Goal: Task Accomplishment & Management: Use online tool/utility

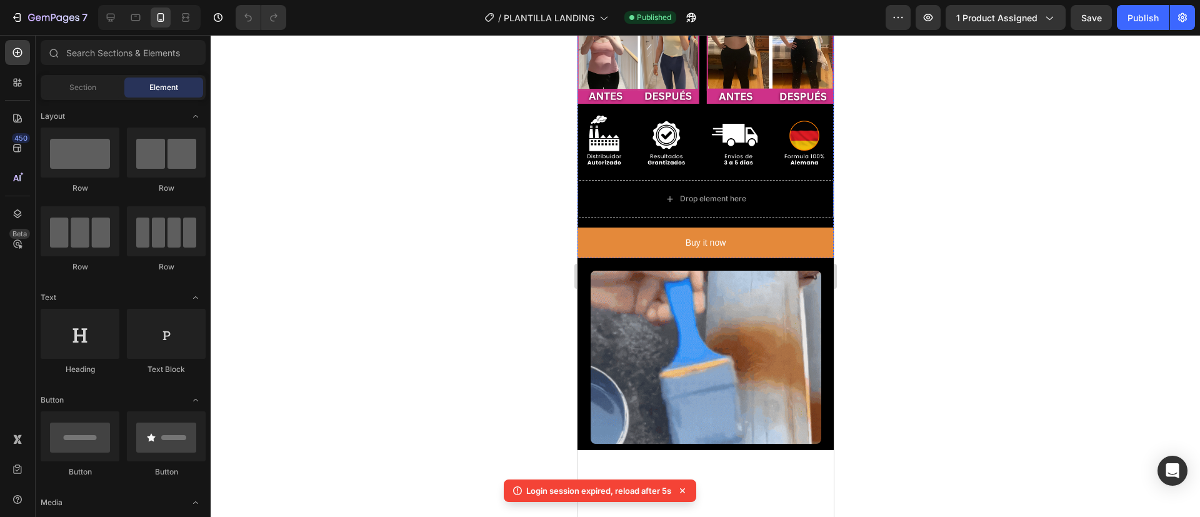
scroll to position [481, 0]
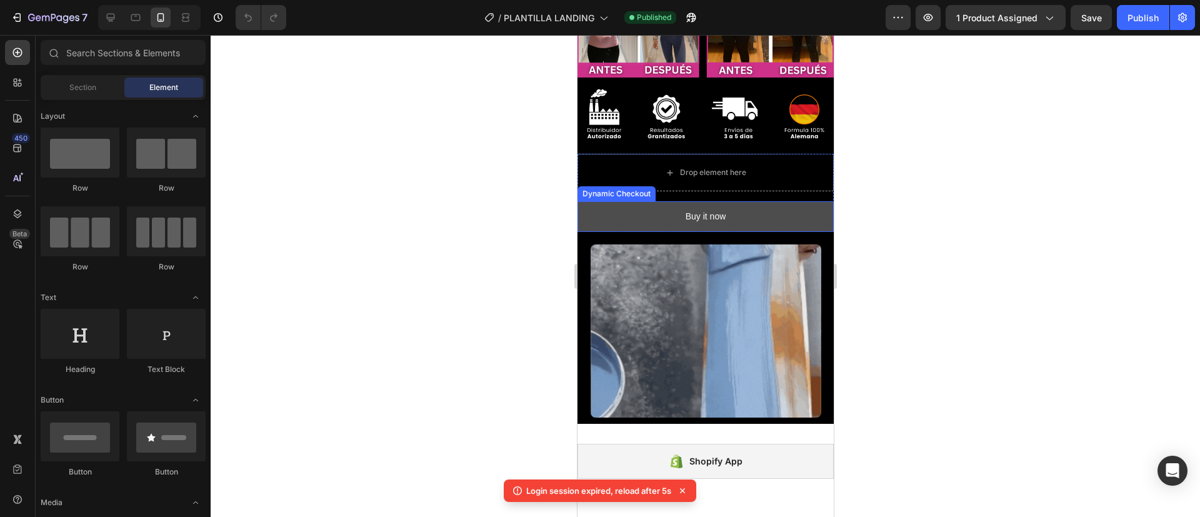
click at [641, 201] on button "Buy it now" at bounding box center [705, 216] width 256 height 31
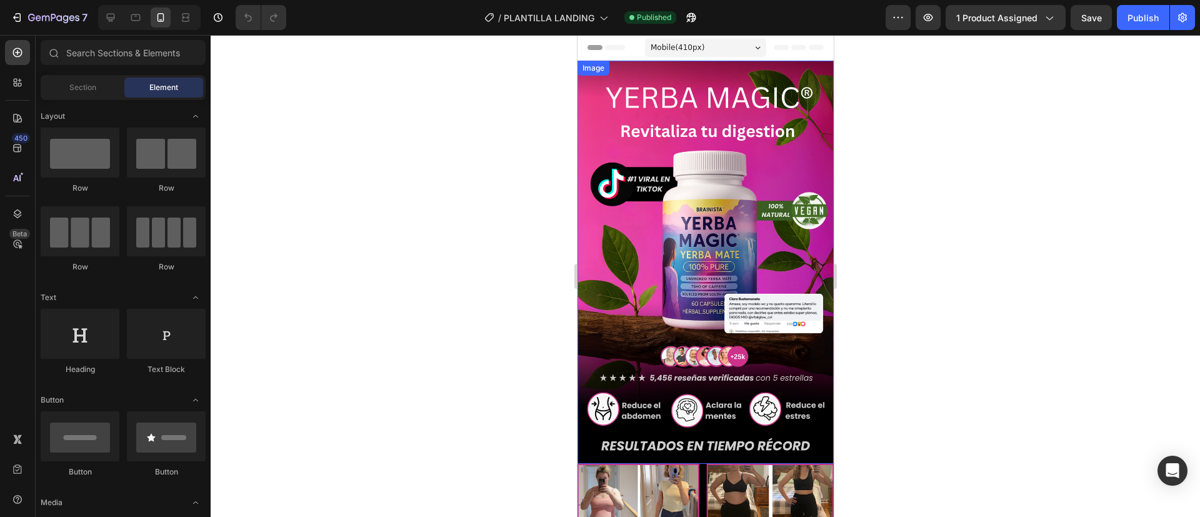
click at [704, 284] on img at bounding box center [705, 262] width 256 height 403
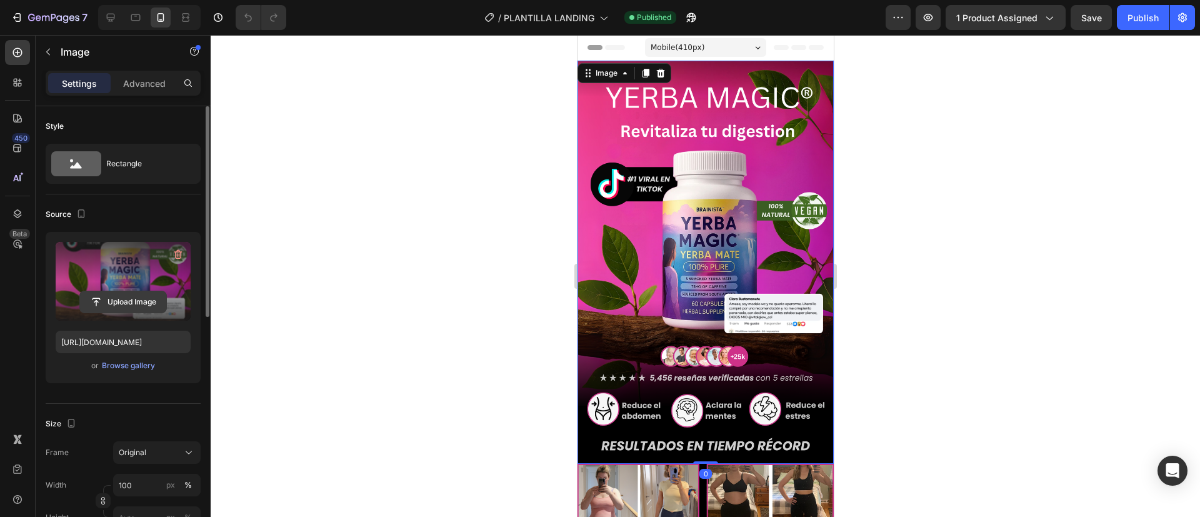
click at [119, 303] on input "file" at bounding box center [123, 301] width 86 height 21
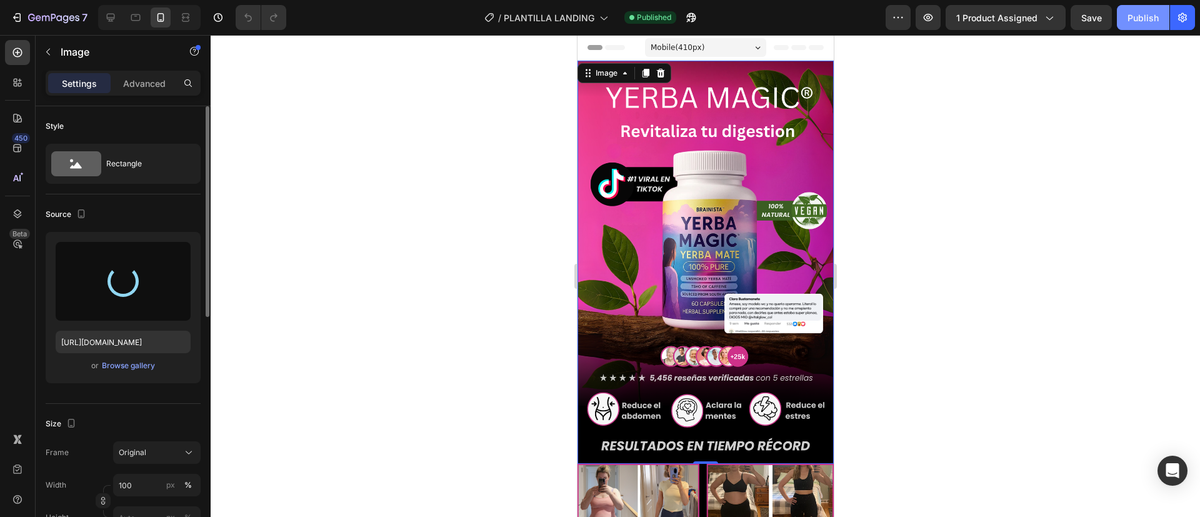
type input "https://cdn.shopify.com/s/files/1/0922/5283/2041/files/gempages_573333860503258…"
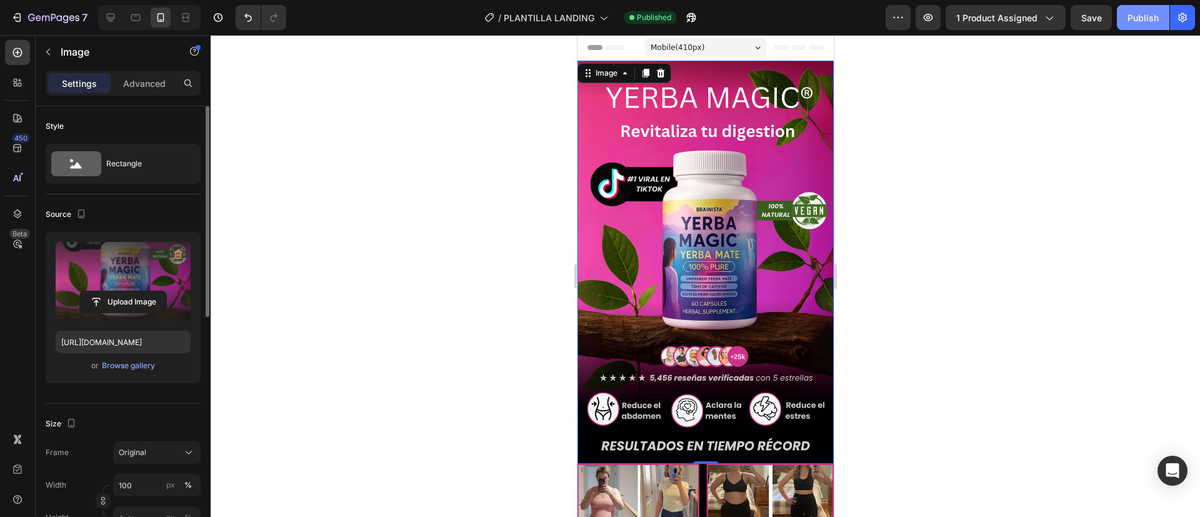
click at [1145, 22] on div "Publish" at bounding box center [1143, 17] width 31 height 13
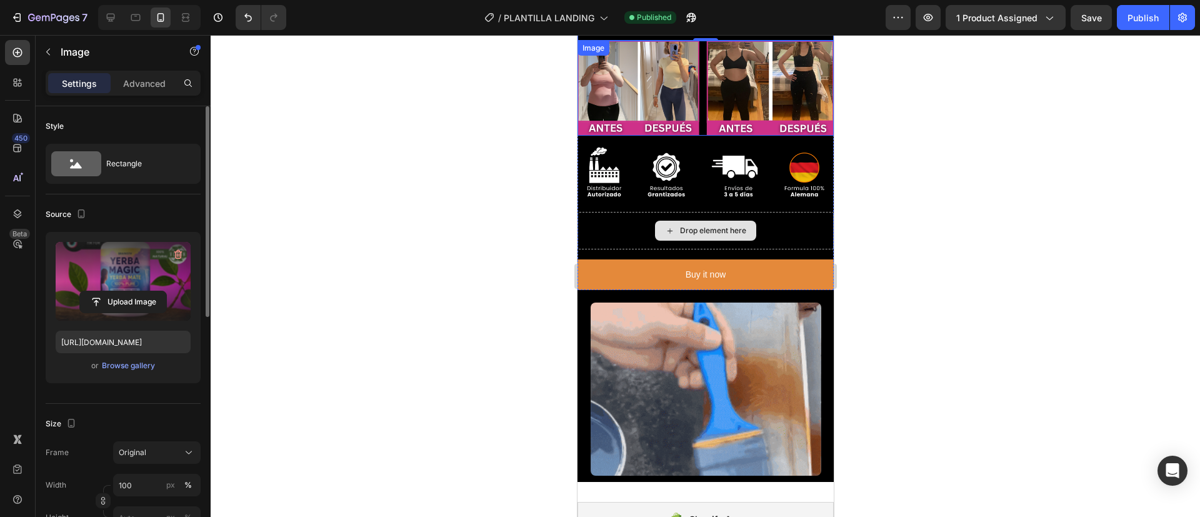
scroll to position [224, 0]
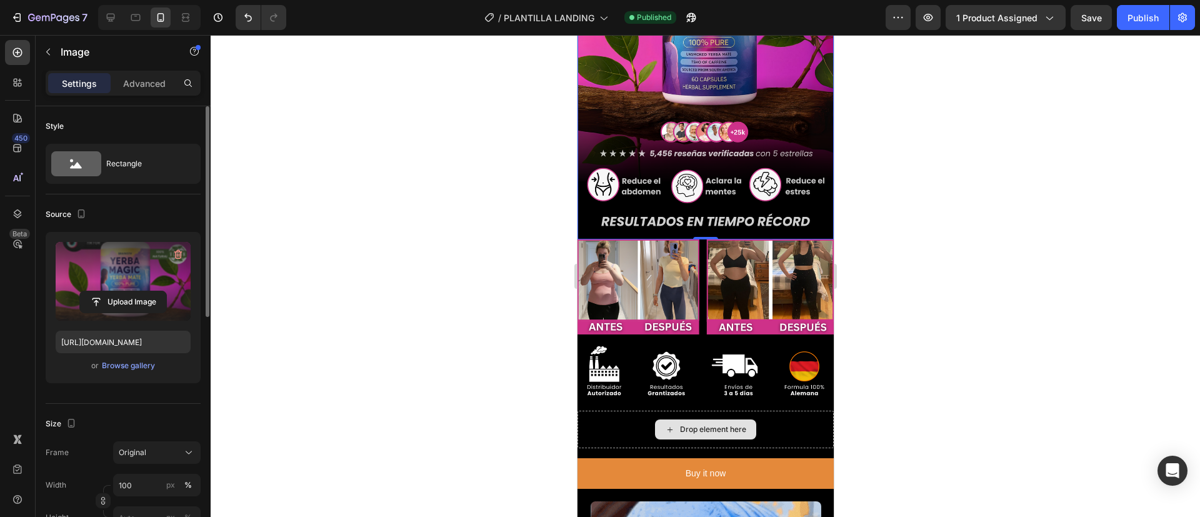
click at [699, 244] on div "0" at bounding box center [705, 249] width 13 height 10
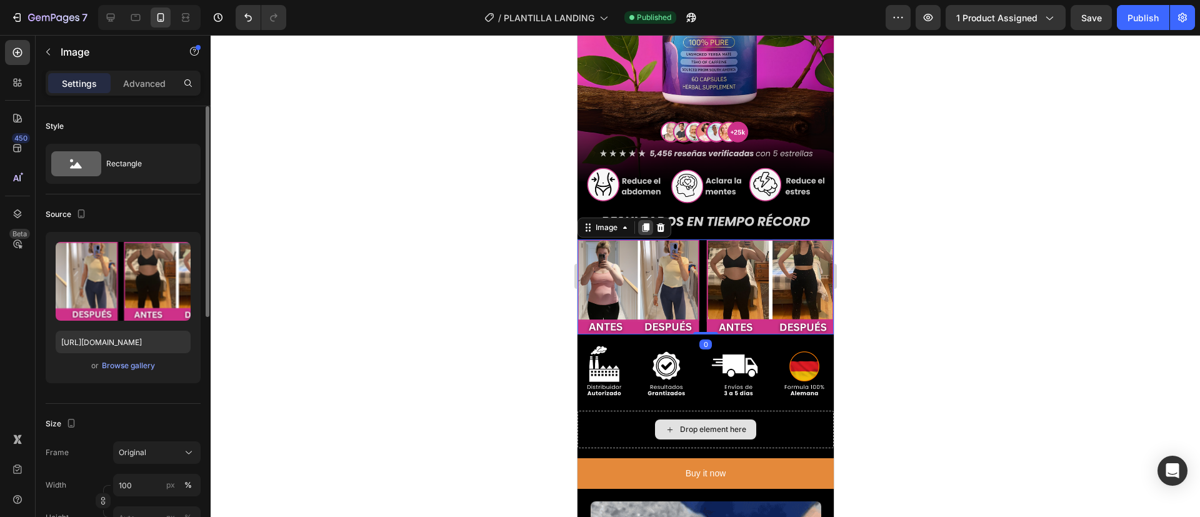
click at [645, 220] on div at bounding box center [645, 227] width 15 height 15
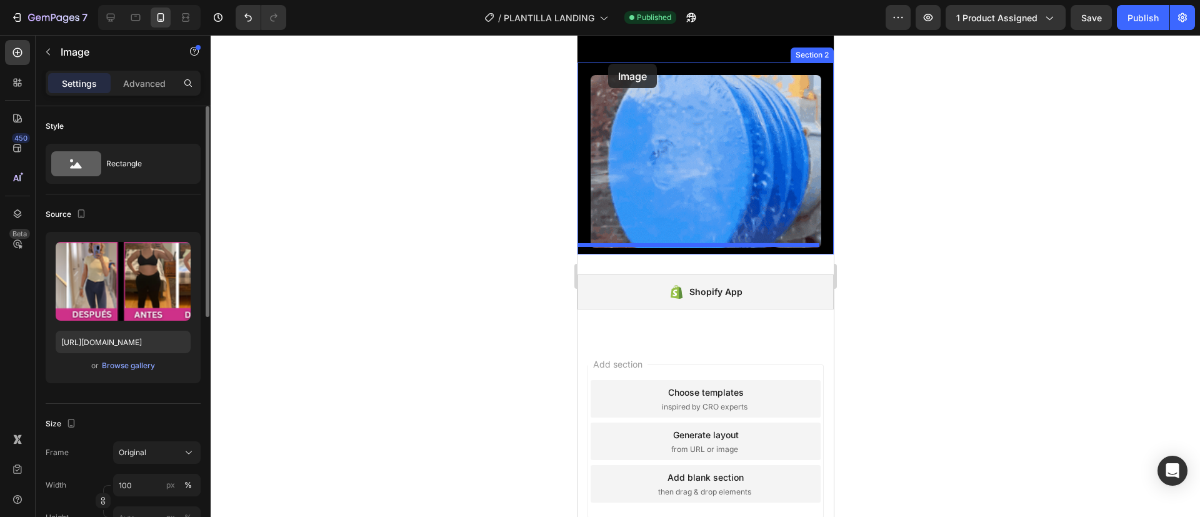
scroll to position [634, 0]
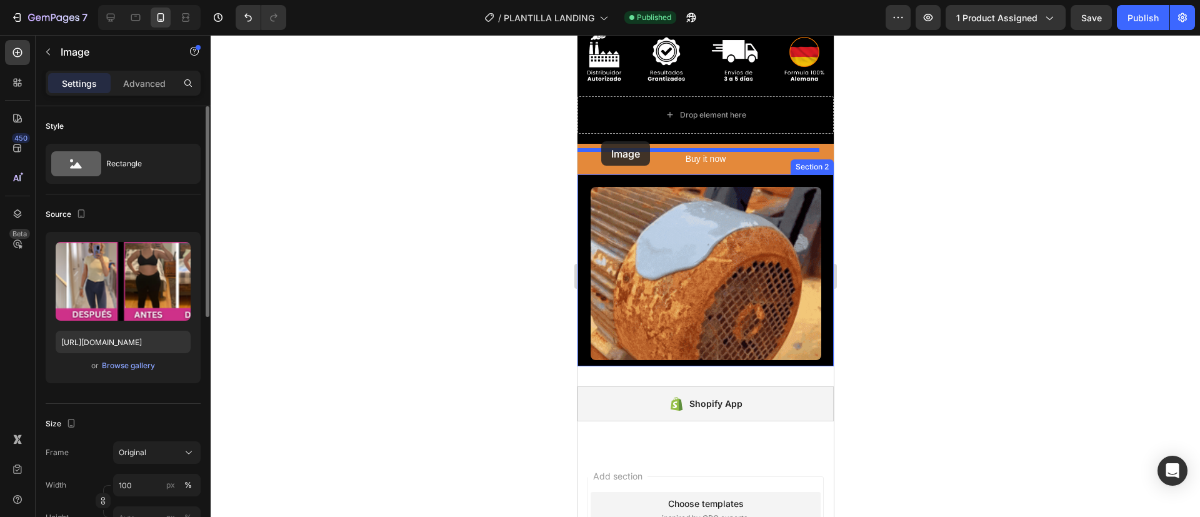
drag, startPoint x: 595, startPoint y: 297, endPoint x: 601, endPoint y: 141, distance: 155.7
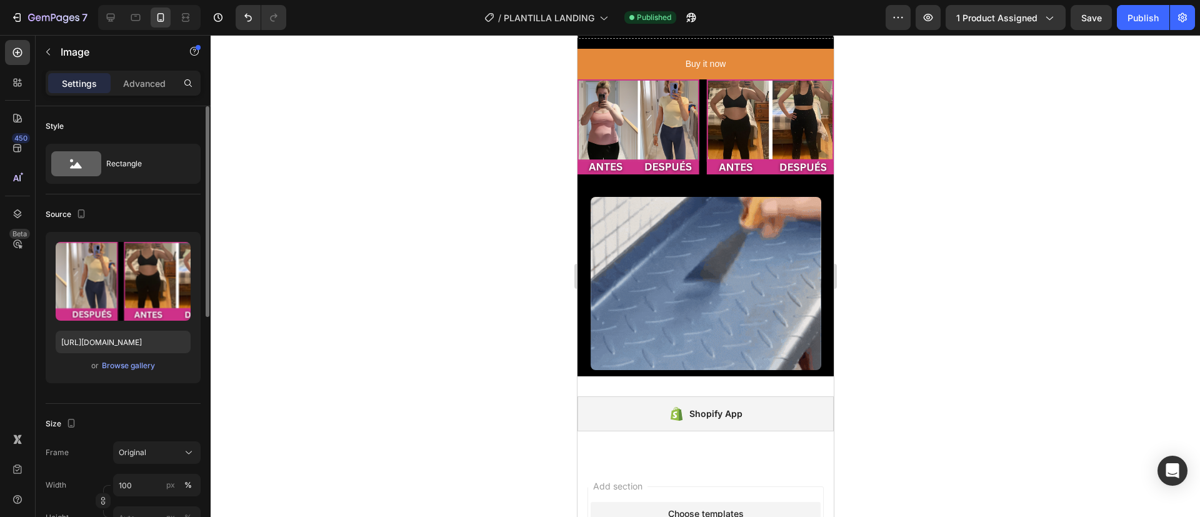
scroll to position [544, 0]
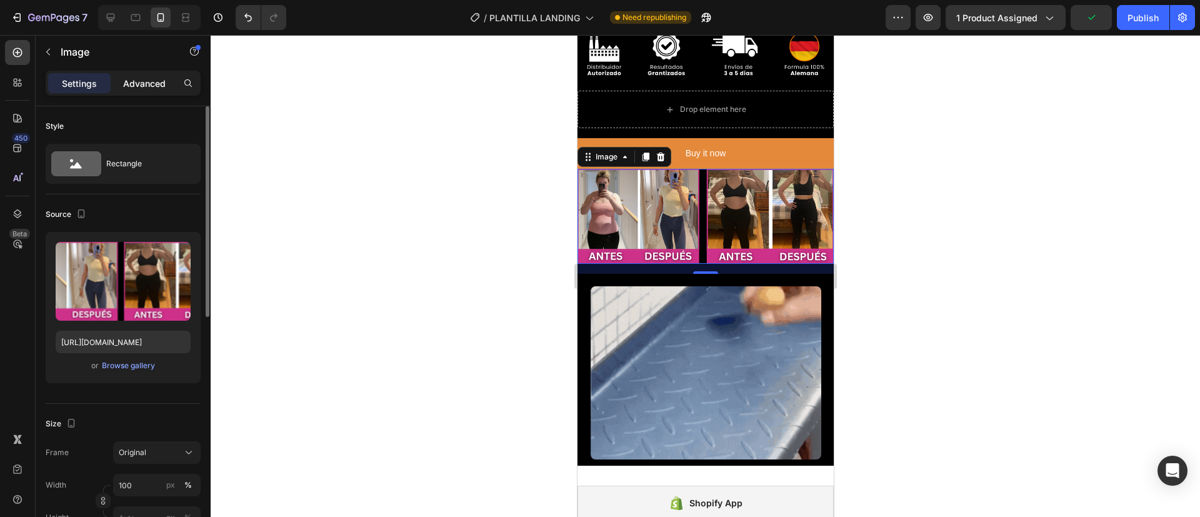
click at [151, 77] on p "Advanced" at bounding box center [144, 83] width 43 height 13
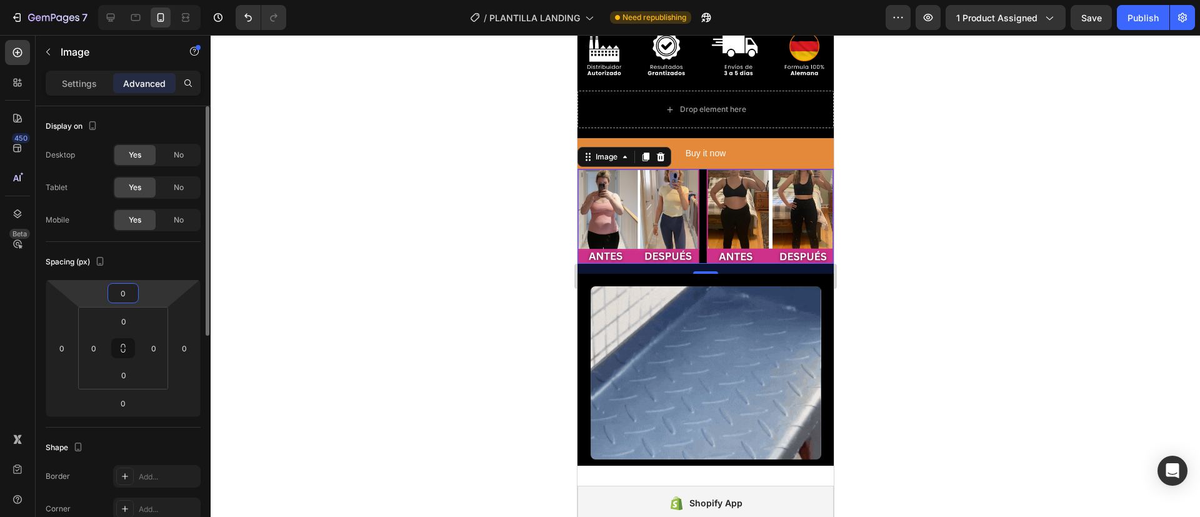
click at [126, 298] on input "0" at bounding box center [123, 293] width 25 height 19
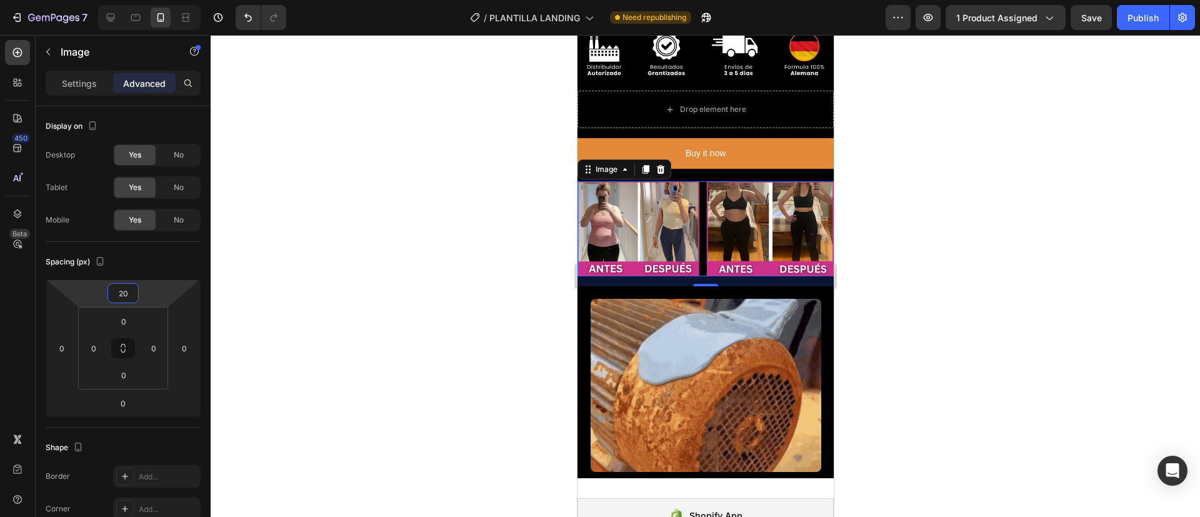
type input "20"
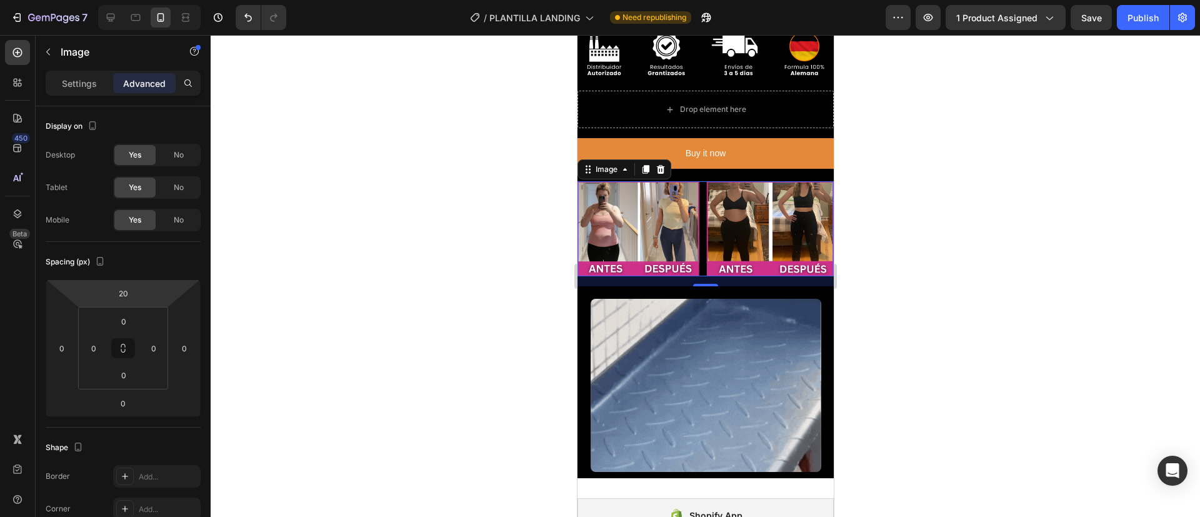
click at [474, 284] on div at bounding box center [706, 276] width 990 height 482
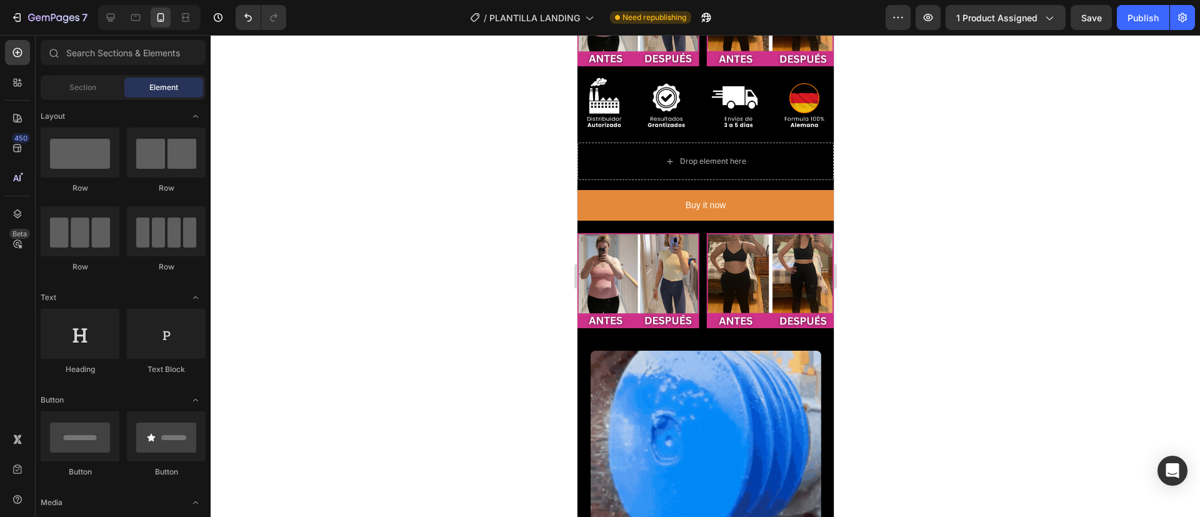
scroll to position [498, 0]
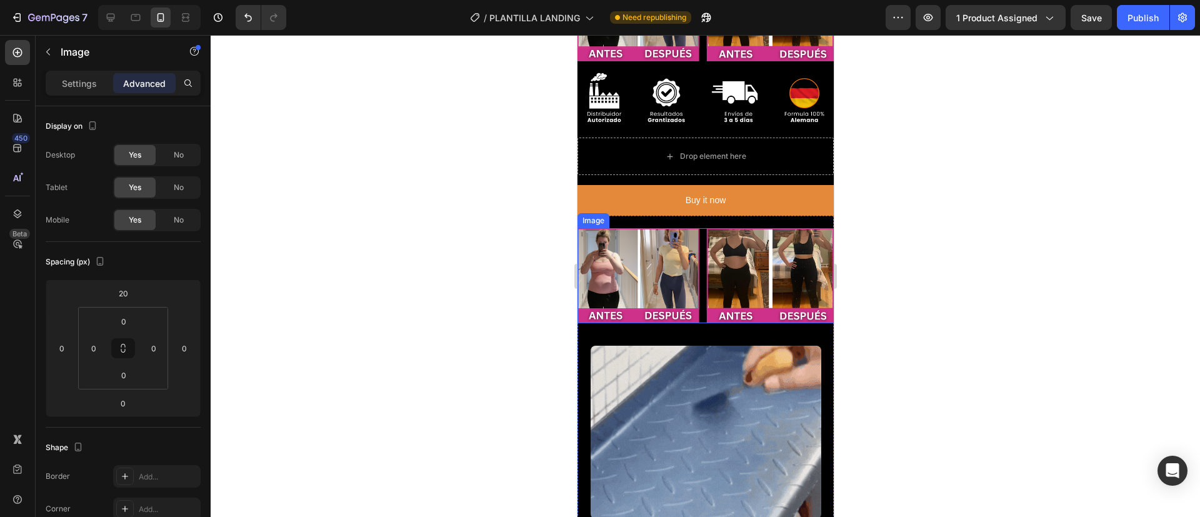
click at [749, 279] on img at bounding box center [705, 275] width 256 height 95
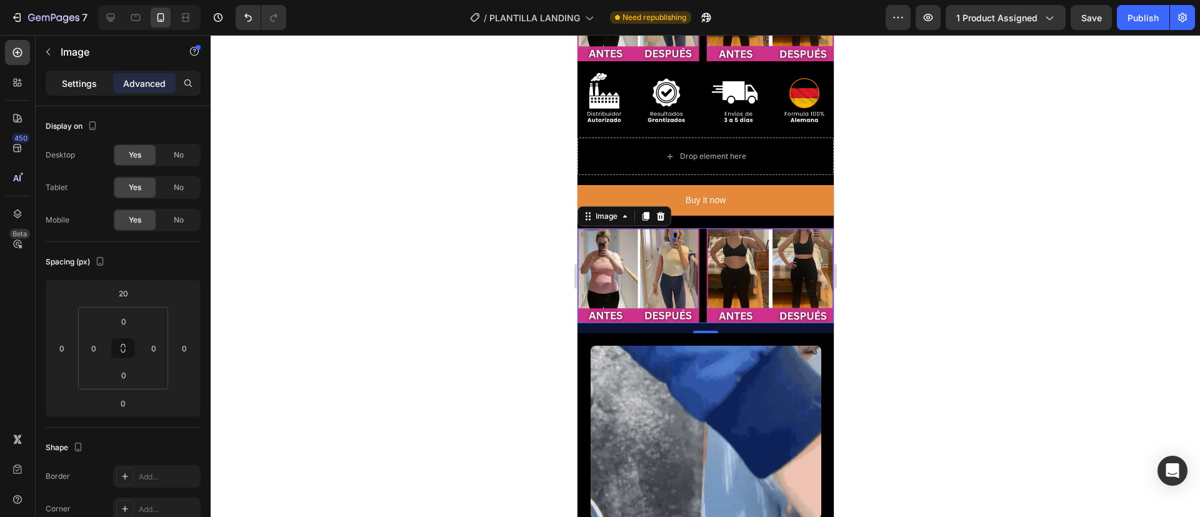
click at [92, 84] on p "Settings" at bounding box center [79, 83] width 35 height 13
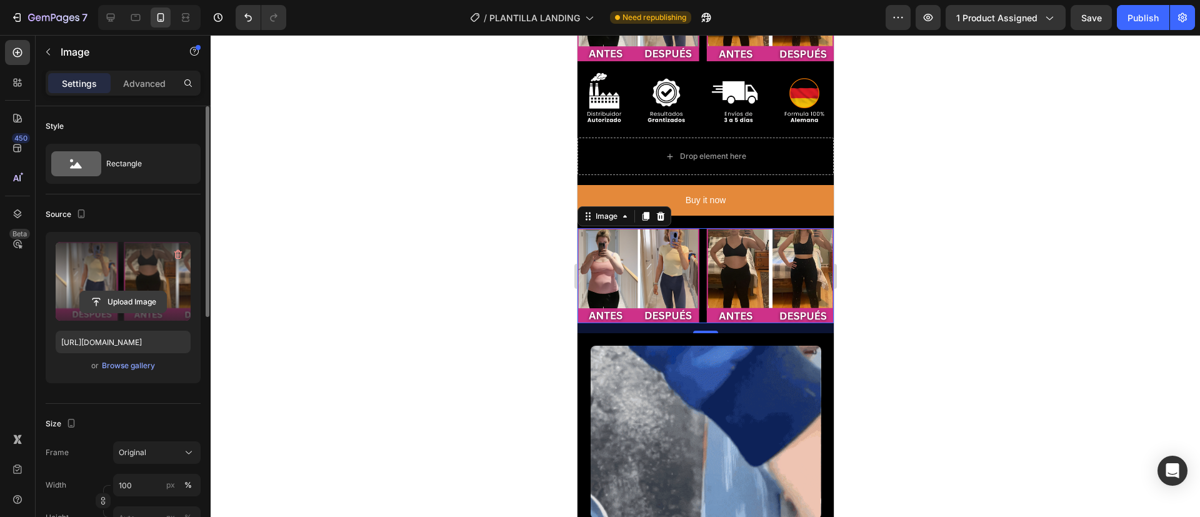
click at [129, 309] on input "file" at bounding box center [123, 301] width 86 height 21
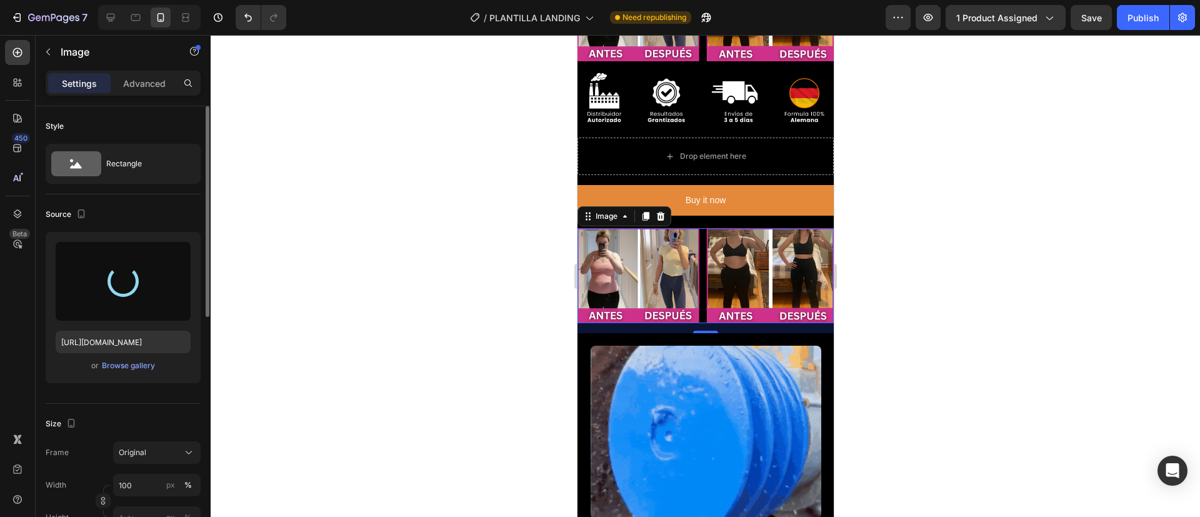
type input "https://cdn.shopify.com/s/files/1/0922/5283/2041/files/gempages_573333860503258…"
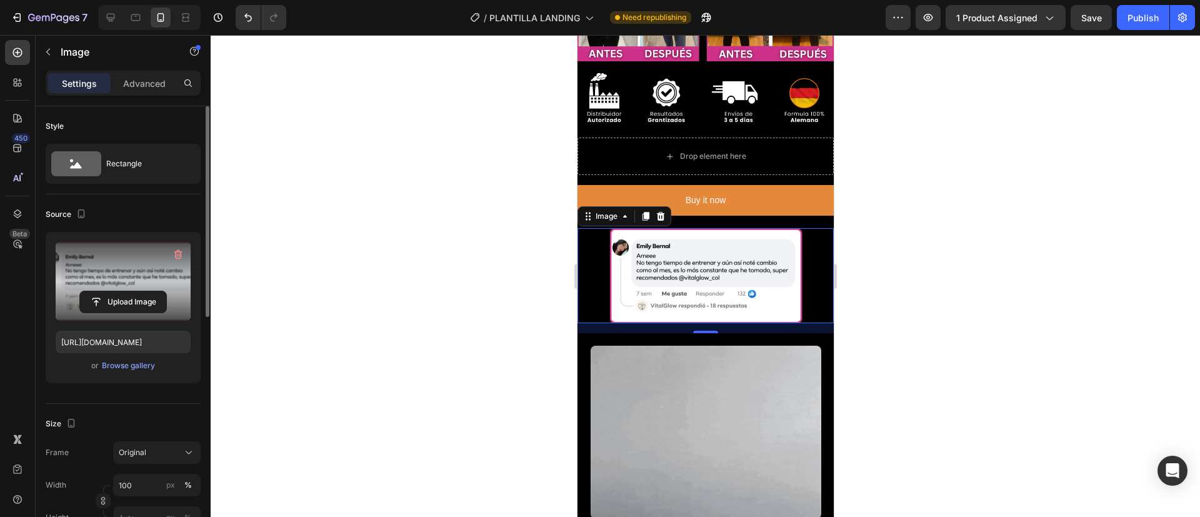
click at [521, 199] on div at bounding box center [706, 276] width 990 height 482
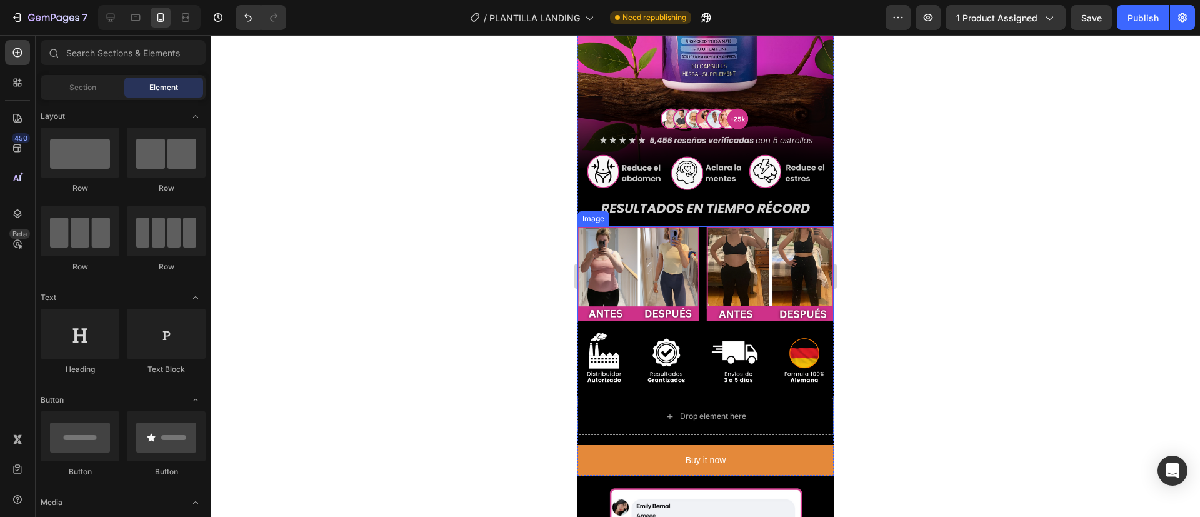
scroll to position [414, 0]
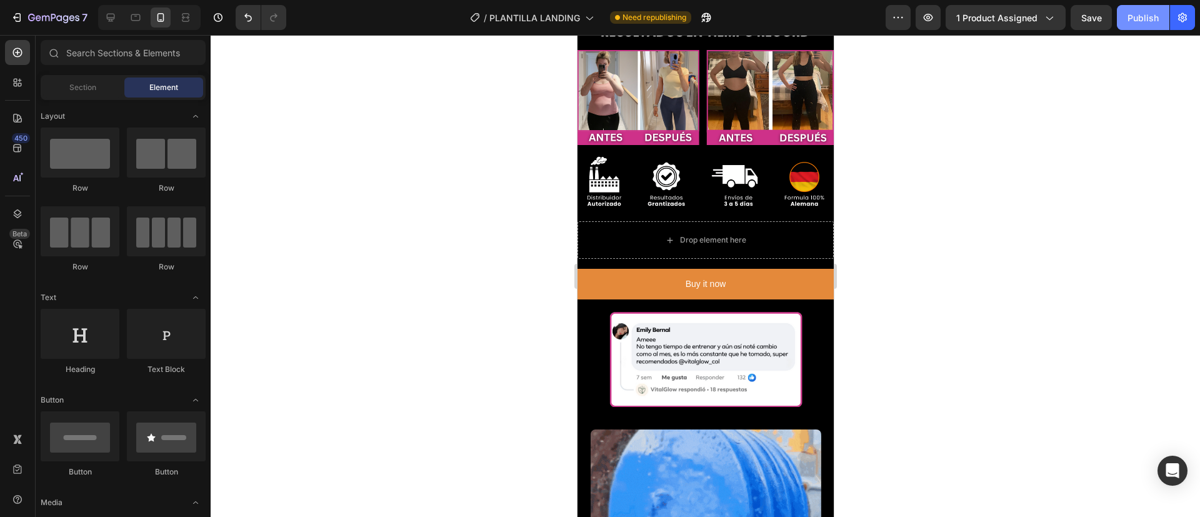
click at [1127, 19] on button "Publish" at bounding box center [1143, 17] width 53 height 25
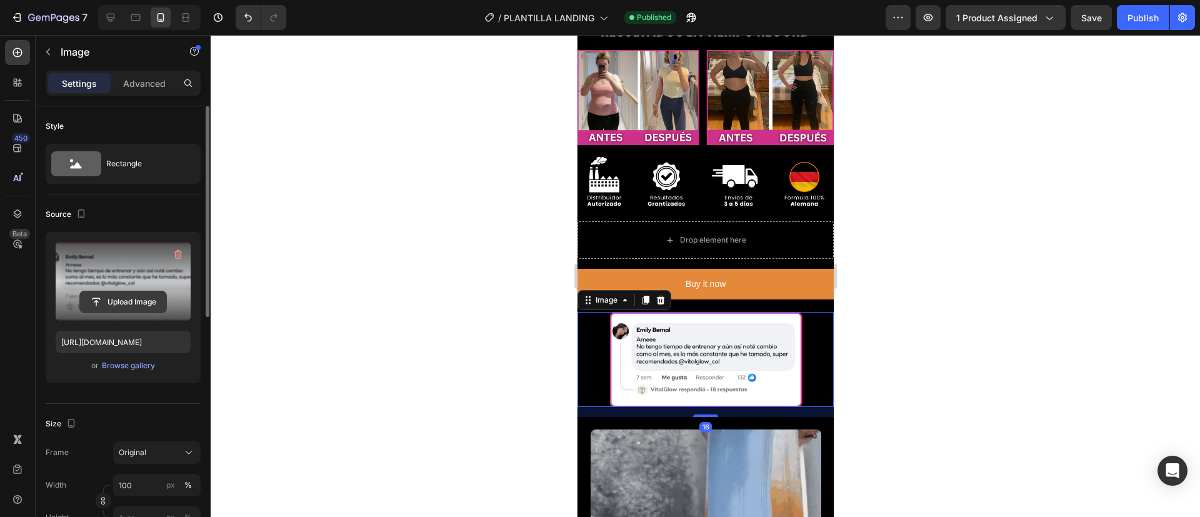
click at [107, 304] on input "file" at bounding box center [123, 301] width 86 height 21
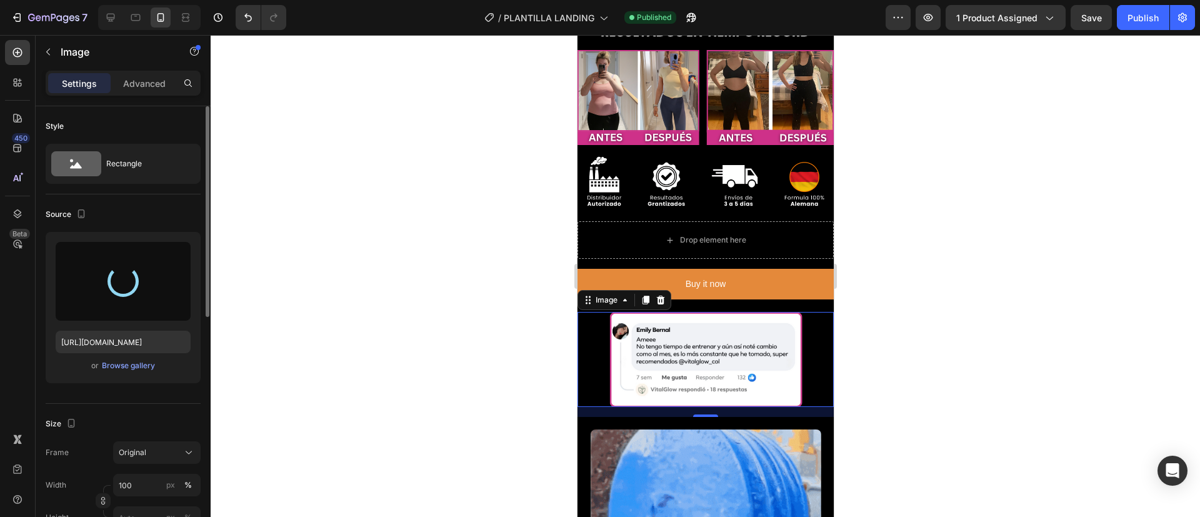
type input "https://cdn.shopify.com/s/files/1/0922/5283/2041/files/gempages_573333860503258…"
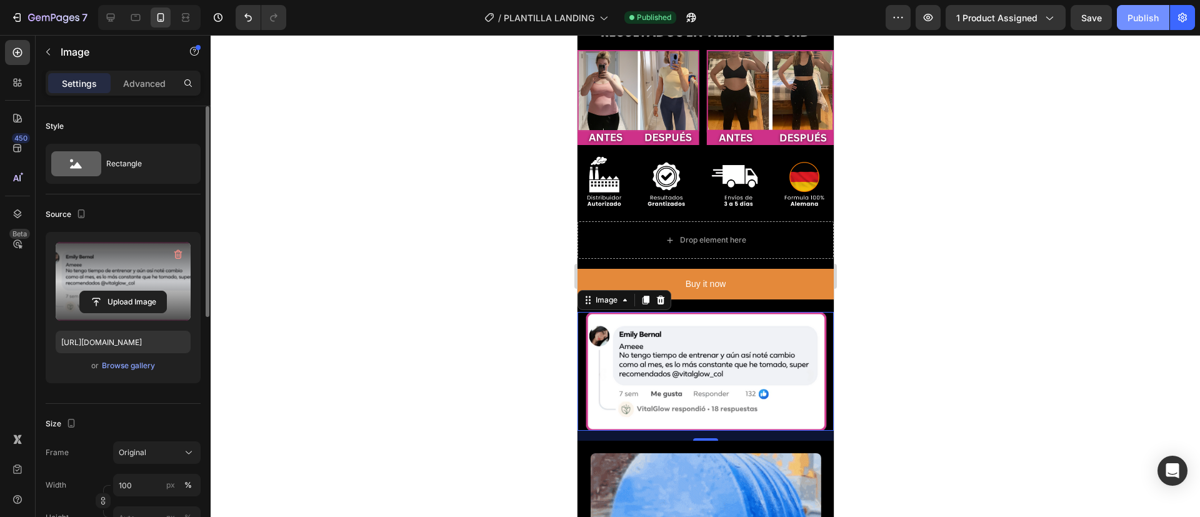
click at [1140, 13] on div "Publish" at bounding box center [1143, 17] width 31 height 13
